Goal: Information Seeking & Learning: Learn about a topic

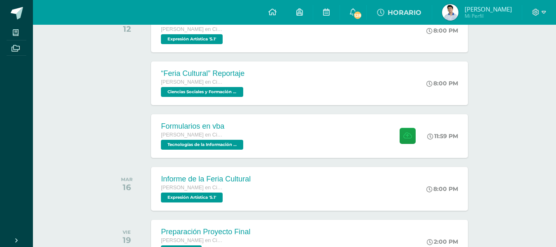
scroll to position [373, 0]
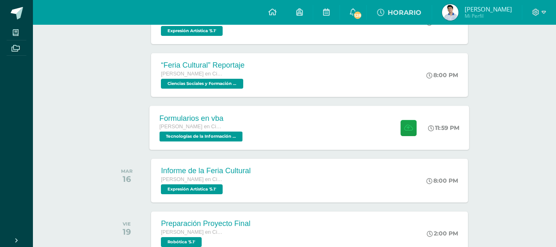
click at [292, 136] on div "Formularios en vba [PERSON_NAME] en Ciencias y Letras Tecnologías de la Informa…" at bounding box center [310, 127] width 320 height 44
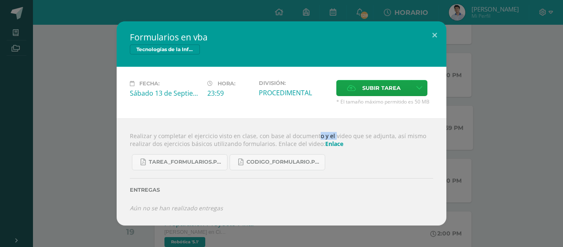
drag, startPoint x: 296, startPoint y: 133, endPoint x: 318, endPoint y: 137, distance: 23.1
click at [318, 137] on div "Realizar y completar el ejercicio visto en clase, con base al documento y el vi…" at bounding box center [282, 171] width 330 height 107
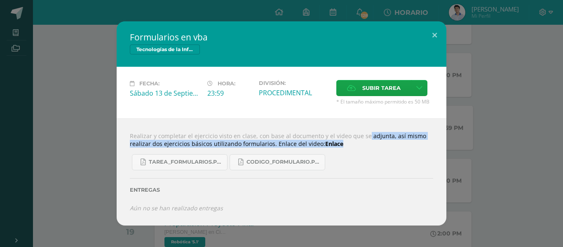
drag, startPoint x: 348, startPoint y: 138, endPoint x: 389, endPoint y: 145, distance: 41.3
click at [389, 145] on div "Realizar y completar el ejercicio visto en clase, con base al documento y el vi…" at bounding box center [282, 171] width 330 height 107
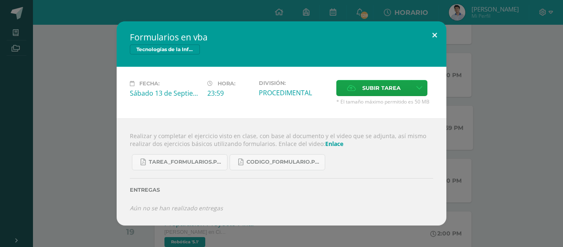
click at [426, 37] on button at bounding box center [434, 35] width 23 height 28
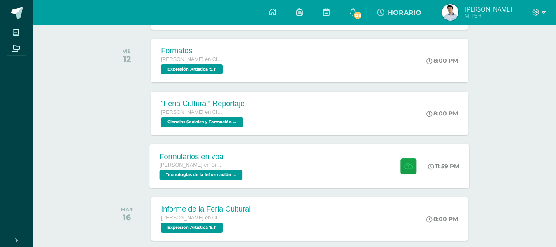
scroll to position [331, 0]
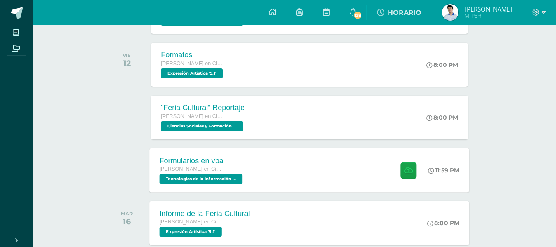
click at [456, 214] on div "8:00 PM" at bounding box center [448, 223] width 44 height 44
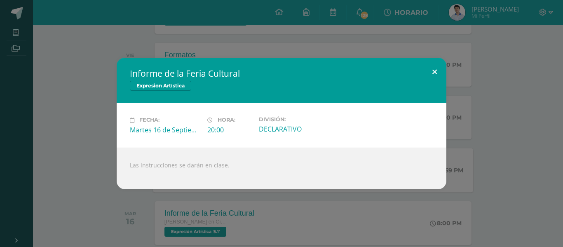
click at [446, 72] on button at bounding box center [434, 72] width 23 height 28
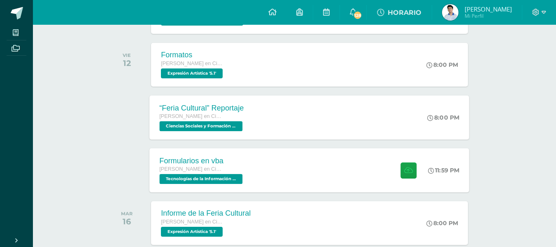
click at [321, 131] on div "“Feria Cultural” Reportaje [PERSON_NAME] en Ciencias y Letras Ciencias Sociales…" at bounding box center [310, 117] width 320 height 44
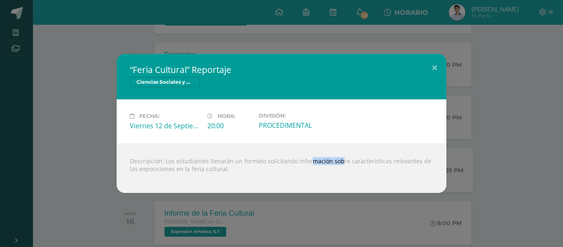
drag, startPoint x: 295, startPoint y: 159, endPoint x: 323, endPoint y: 162, distance: 29.0
click at [323, 162] on div "Descripción: Los estudiantes llenarán un formato solicitando información sobre …" at bounding box center [282, 167] width 330 height 49
click at [324, 162] on div "Descripción: Los estudiantes llenarán un formato solicitando información sobre …" at bounding box center [282, 167] width 330 height 49
drag, startPoint x: 404, startPoint y: 163, endPoint x: 414, endPoint y: 166, distance: 10.8
click at [414, 166] on div "Descripción: Los estudiantes llenarán un formato solicitando información sobre …" at bounding box center [282, 167] width 330 height 49
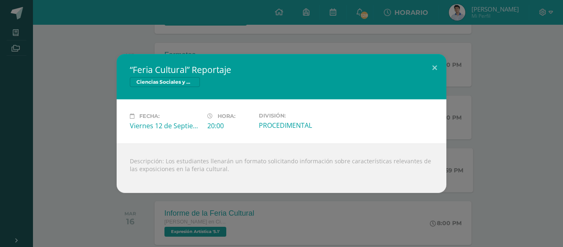
click at [414, 166] on div "Descripción: Los estudiantes llenarán un formato solicitando información sobre …" at bounding box center [282, 167] width 330 height 49
click at [429, 66] on button at bounding box center [434, 68] width 23 height 28
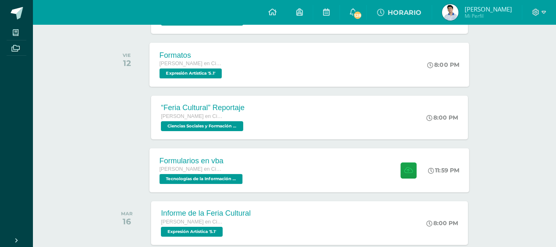
click at [420, 76] on div "Formatos [PERSON_NAME] en Ciencias y Letras Expresión Artística '5.1' 8:00 PM F…" at bounding box center [310, 64] width 320 height 44
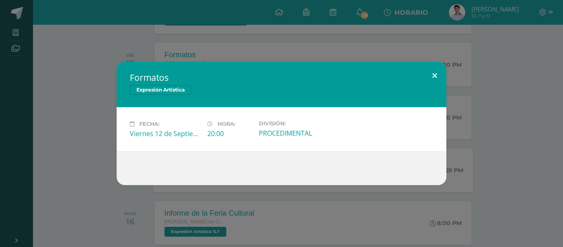
click at [440, 75] on button at bounding box center [434, 76] width 23 height 28
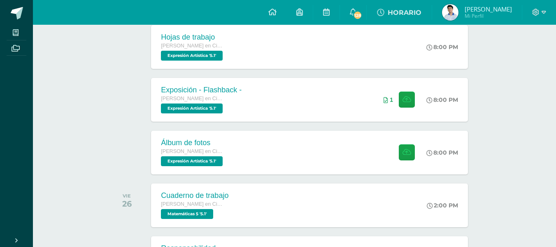
scroll to position [622, 0]
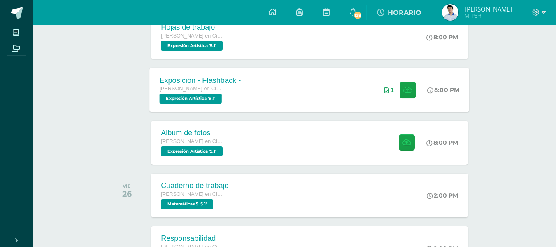
click at [258, 91] on div "Exposición - Flashback - [PERSON_NAME] en Ciencias y Letras Expresión Artística…" at bounding box center [310, 90] width 320 height 44
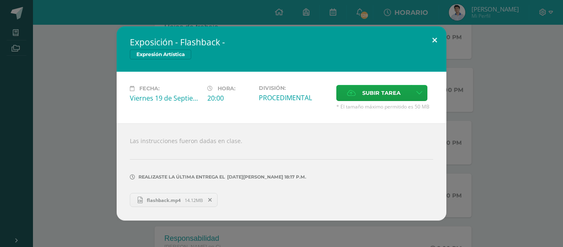
click at [436, 38] on button at bounding box center [434, 40] width 23 height 28
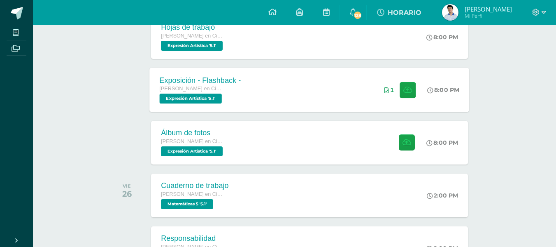
click at [344, 91] on div "Exposición - Flashback - [PERSON_NAME] en Ciencias y Letras Expresión Artística…" at bounding box center [310, 90] width 320 height 44
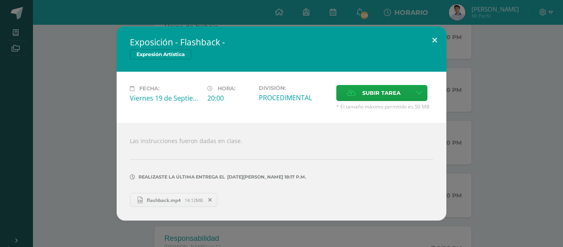
click at [426, 42] on button at bounding box center [434, 40] width 23 height 28
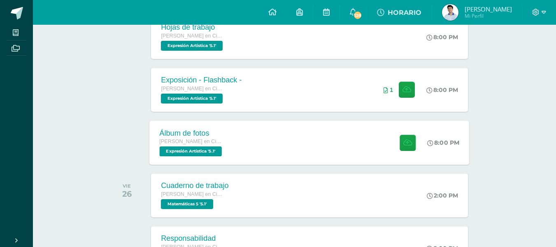
click at [342, 142] on div "Álbum de fotos [PERSON_NAME] en Ciencias y Letras Expresión Artística '5.1' 8:0…" at bounding box center [310, 142] width 320 height 44
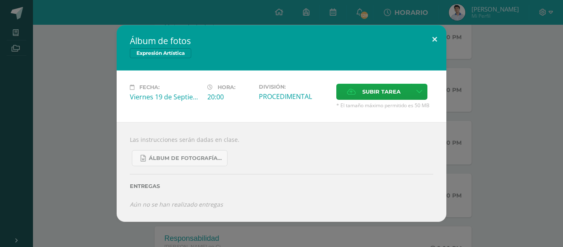
click at [434, 32] on button at bounding box center [434, 39] width 23 height 28
